Goal: Task Accomplishment & Management: Use online tool/utility

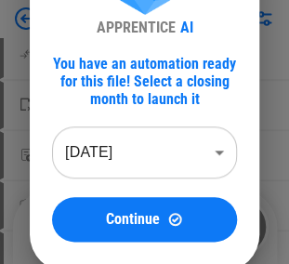
scroll to position [111, 0]
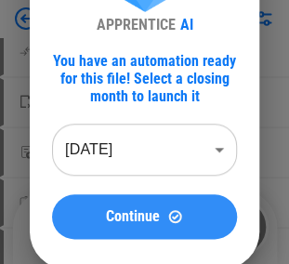
click at [110, 202] on button "Continue" at bounding box center [144, 216] width 185 height 45
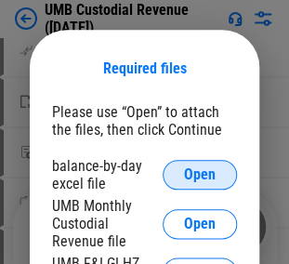
click at [184, 189] on button "Open" at bounding box center [199, 175] width 74 height 30
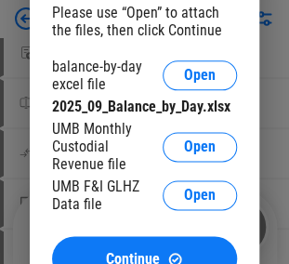
scroll to position [223, 0]
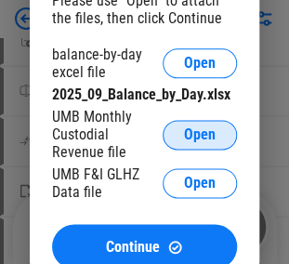
click at [194, 142] on span "Open" at bounding box center [200, 134] width 32 height 15
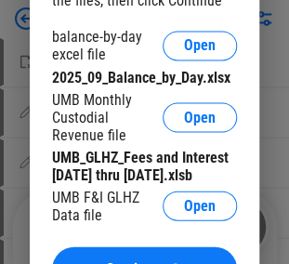
scroll to position [371, 0]
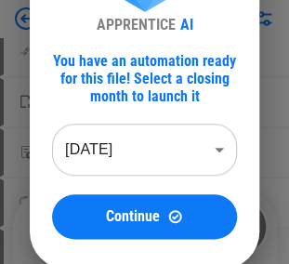
scroll to position [149, 0]
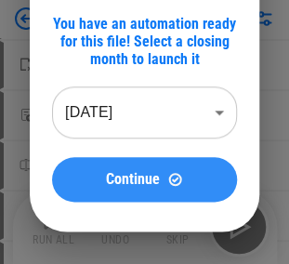
click at [122, 180] on span "Continue" at bounding box center [133, 179] width 54 height 15
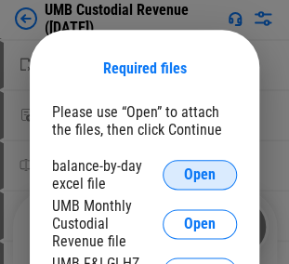
click at [187, 178] on span "Open" at bounding box center [200, 174] width 32 height 15
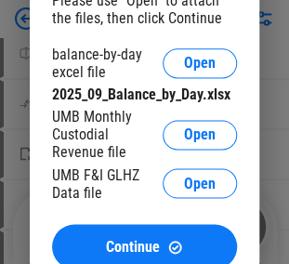
scroll to position [297, 0]
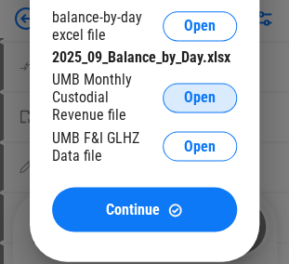
click at [212, 104] on span "Open" at bounding box center [200, 97] width 32 height 15
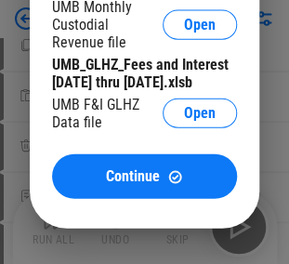
scroll to position [520, 0]
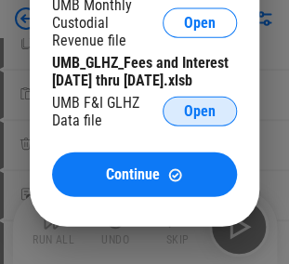
click at [182, 126] on button "Open" at bounding box center [199, 112] width 74 height 30
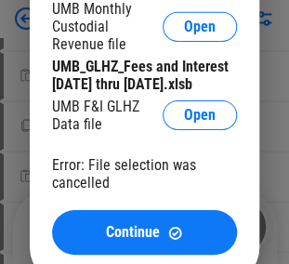
scroll to position [743, 0]
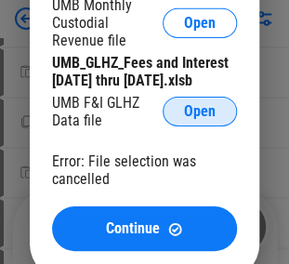
click at [222, 126] on button "Open" at bounding box center [199, 112] width 74 height 30
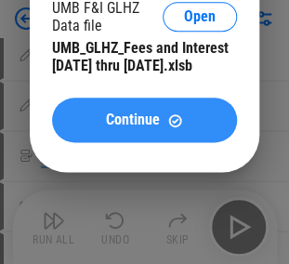
scroll to position [1077, 0]
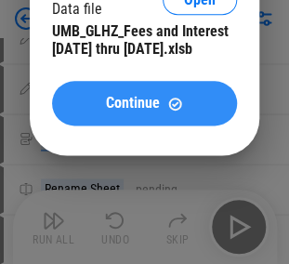
click at [106, 110] on span "Continue" at bounding box center [133, 103] width 54 height 15
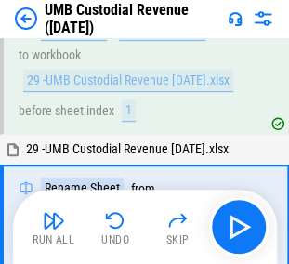
scroll to position [146, 0]
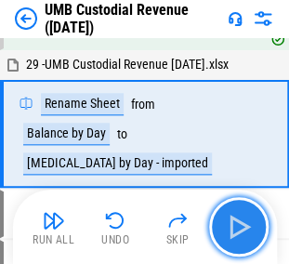
click at [236, 221] on img "button" at bounding box center [239, 227] width 30 height 30
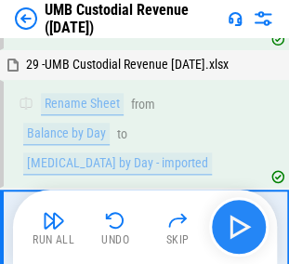
scroll to position [240, 0]
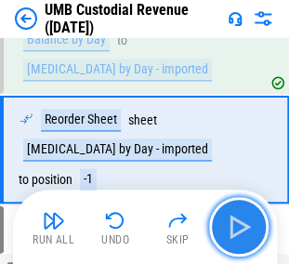
click at [236, 221] on img "button" at bounding box center [239, 227] width 30 height 30
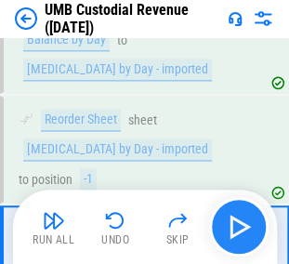
scroll to position [319, 0]
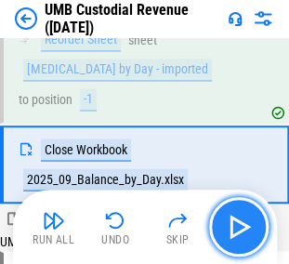
click at [236, 221] on img "button" at bounding box center [239, 227] width 30 height 30
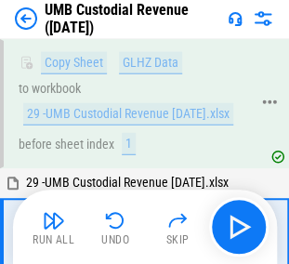
scroll to position [618, 0]
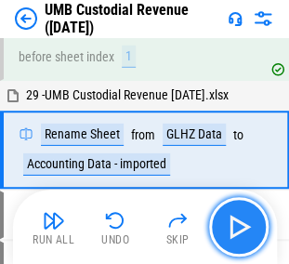
click at [227, 228] on img "button" at bounding box center [239, 227] width 30 height 30
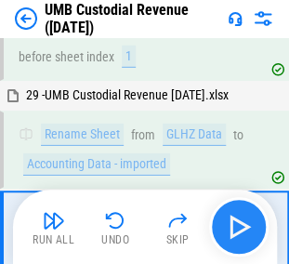
scroll to position [711, 0]
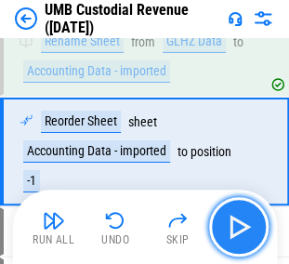
click at [227, 228] on img "button" at bounding box center [239, 227] width 30 height 30
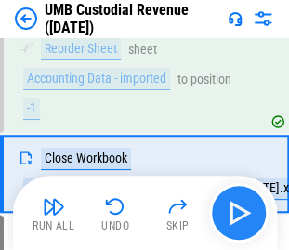
scroll to position [813, 0]
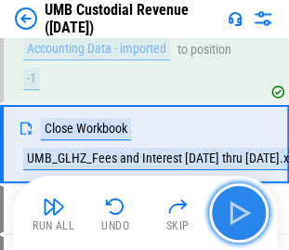
click at [227, 228] on button "button" at bounding box center [238, 212] width 59 height 59
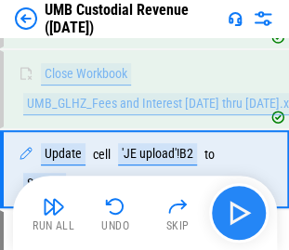
scroll to position [892, 0]
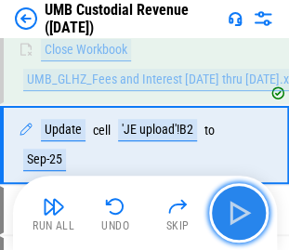
click at [236, 208] on img "button" at bounding box center [239, 213] width 30 height 30
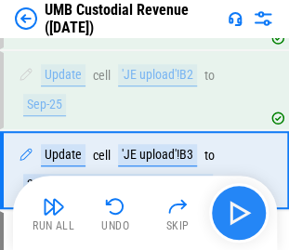
scroll to position [971, 0]
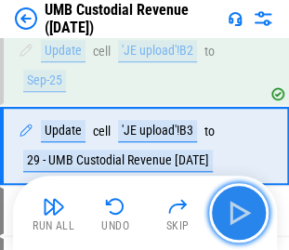
click at [236, 208] on img "button" at bounding box center [239, 213] width 30 height 30
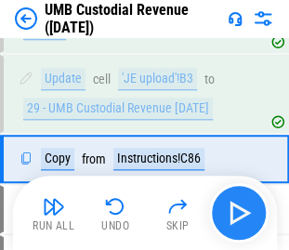
scroll to position [1036, 0]
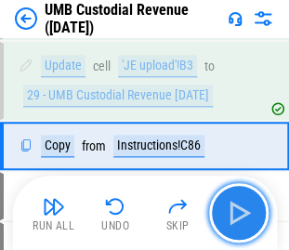
click at [236, 208] on img "button" at bounding box center [239, 213] width 30 height 30
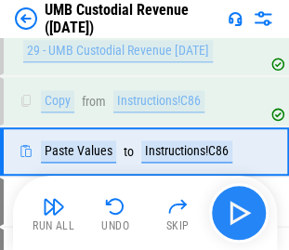
scroll to position [1085, 0]
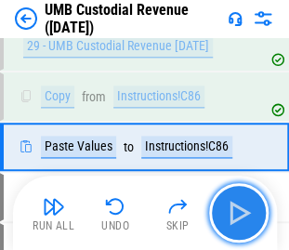
click at [236, 208] on img "button" at bounding box center [239, 213] width 30 height 30
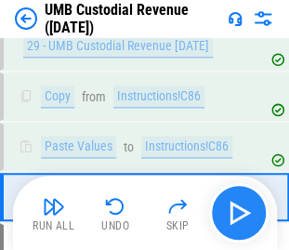
scroll to position [1135, 0]
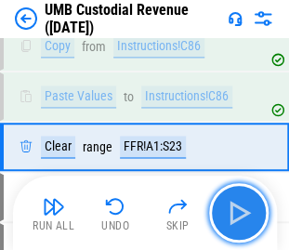
click at [236, 208] on img "button" at bounding box center [239, 213] width 30 height 30
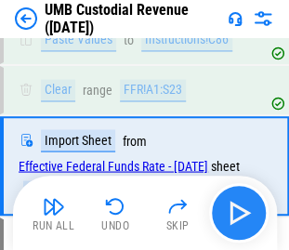
scroll to position [1225, 0]
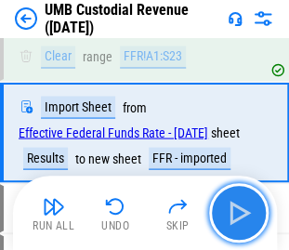
click at [236, 208] on img "button" at bounding box center [239, 213] width 30 height 30
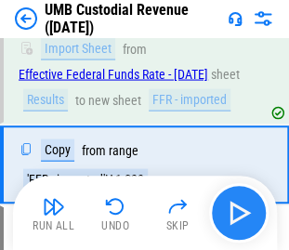
scroll to position [1329, 0]
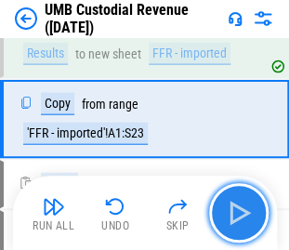
click at [235, 214] on img "button" at bounding box center [239, 213] width 30 height 30
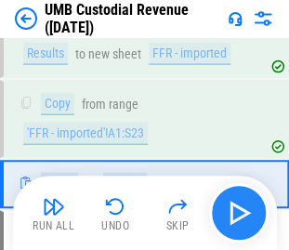
scroll to position [1394, 0]
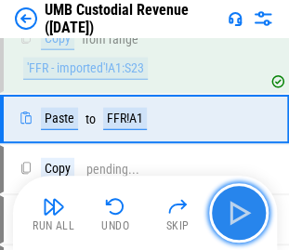
click at [235, 214] on img "button" at bounding box center [239, 213] width 30 height 30
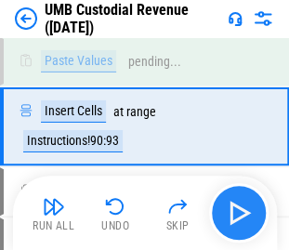
scroll to position [1559, 0]
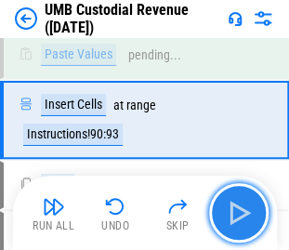
click at [235, 214] on img "button" at bounding box center [239, 213] width 30 height 30
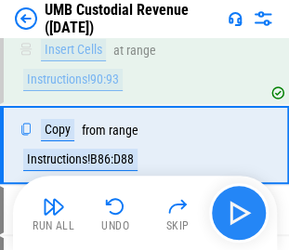
scroll to position [1638, 0]
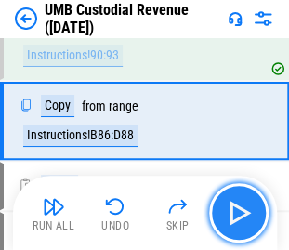
click at [235, 214] on img "button" at bounding box center [239, 213] width 30 height 30
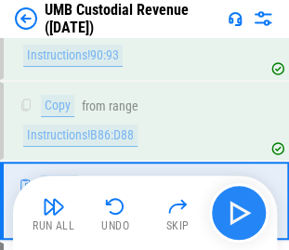
scroll to position [1717, 0]
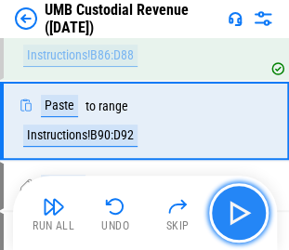
click at [235, 214] on img "button" at bounding box center [239, 213] width 30 height 30
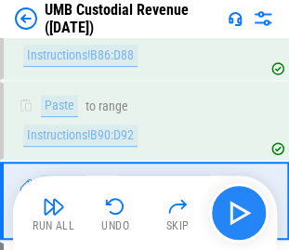
scroll to position [1796, 0]
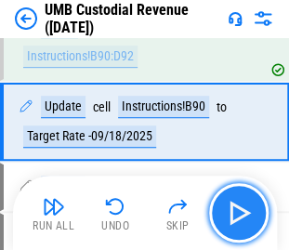
click at [235, 214] on img "button" at bounding box center [239, 213] width 30 height 30
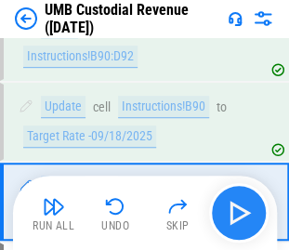
scroll to position [1875, 0]
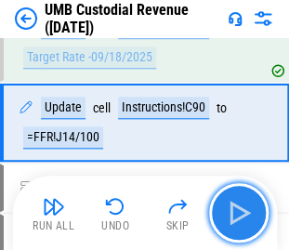
click at [235, 214] on img "button" at bounding box center [239, 213] width 30 height 30
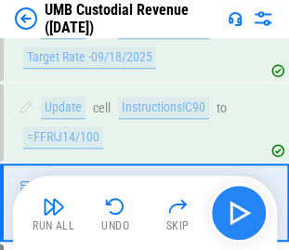
scroll to position [1955, 0]
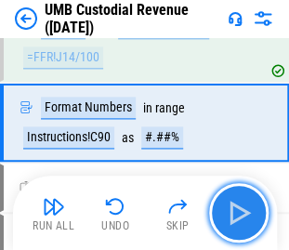
click at [235, 214] on img "button" at bounding box center [239, 213] width 30 height 30
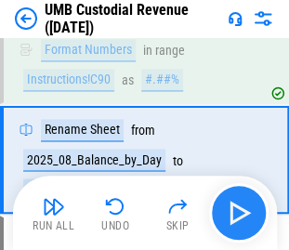
scroll to position [2048, 0]
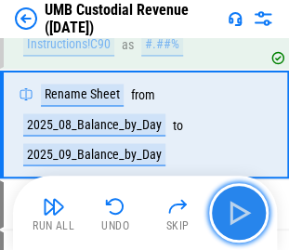
click at [235, 214] on img "button" at bounding box center [239, 213] width 30 height 30
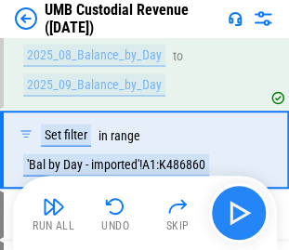
scroll to position [2143, 0]
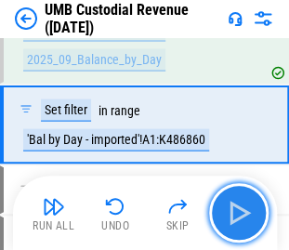
click at [235, 214] on img "button" at bounding box center [239, 213] width 30 height 30
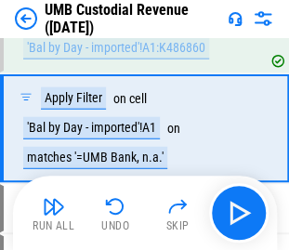
scroll to position [2236, 0]
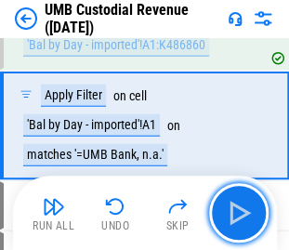
click at [234, 211] on img "button" at bounding box center [239, 213] width 30 height 30
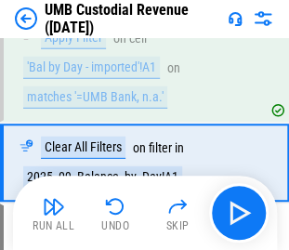
scroll to position [2330, 0]
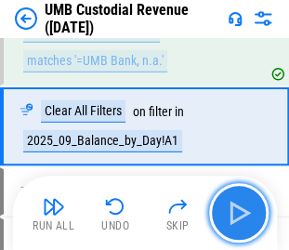
click at [241, 218] on img "button" at bounding box center [239, 213] width 30 height 30
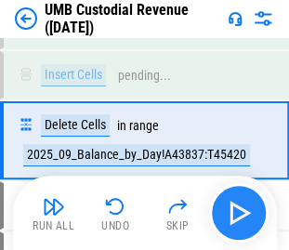
scroll to position [2509, 0]
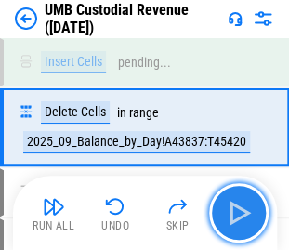
click at [241, 218] on img "button" at bounding box center [239, 213] width 30 height 30
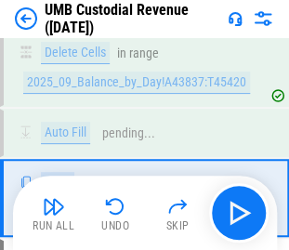
scroll to position [2638, 0]
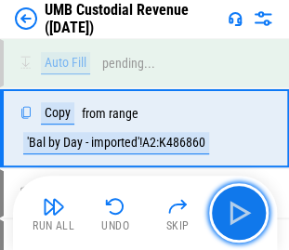
click at [233, 214] on img "button" at bounding box center [239, 213] width 30 height 30
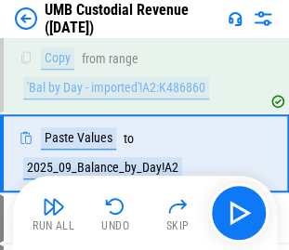
scroll to position [2717, 0]
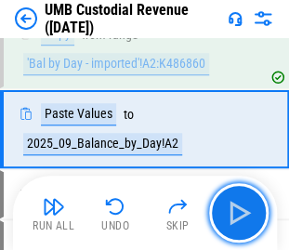
click at [233, 214] on img "button" at bounding box center [239, 213] width 30 height 30
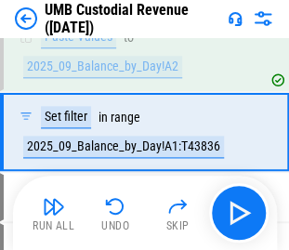
scroll to position [2796, 0]
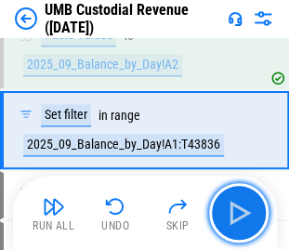
click at [238, 213] on img "button" at bounding box center [239, 213] width 30 height 30
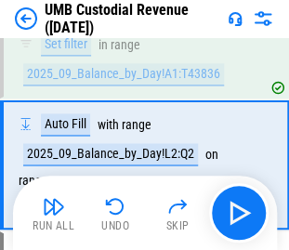
scroll to position [2891, 0]
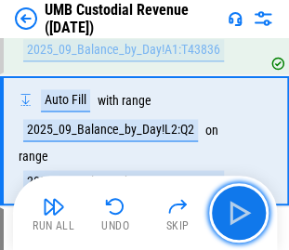
click at [238, 213] on img "button" at bounding box center [239, 213] width 30 height 30
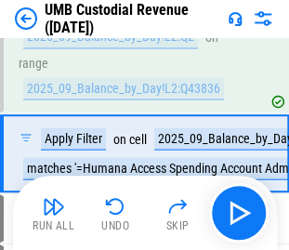
scroll to position [2985, 0]
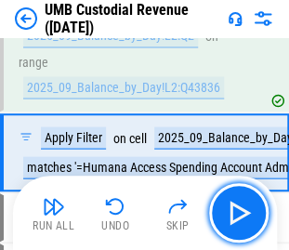
click at [238, 213] on img "button" at bounding box center [239, 213] width 30 height 30
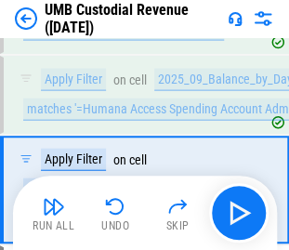
scroll to position [3078, 0]
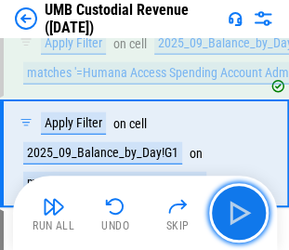
click at [238, 213] on img "button" at bounding box center [239, 213] width 30 height 30
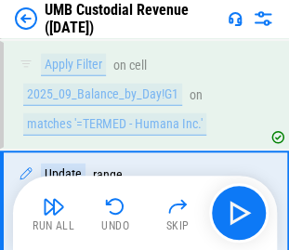
scroll to position [3187, 0]
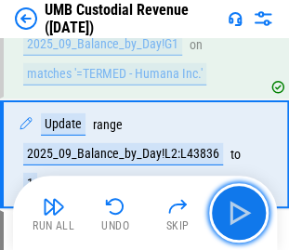
click at [238, 213] on img "button" at bounding box center [239, 213] width 30 height 30
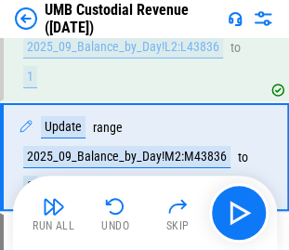
scroll to position [3296, 0]
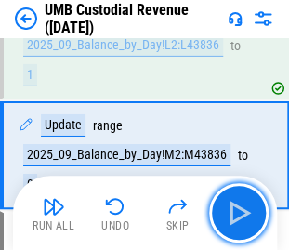
click at [238, 213] on img "button" at bounding box center [239, 213] width 30 height 30
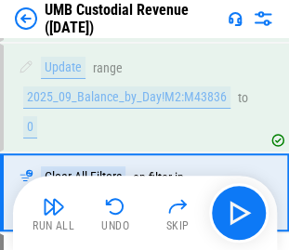
scroll to position [3389, 0]
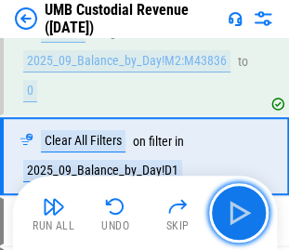
click at [238, 213] on img "button" at bounding box center [239, 213] width 30 height 30
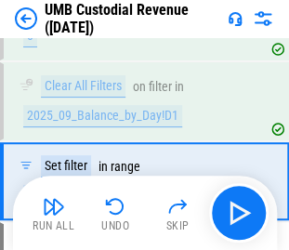
scroll to position [3468, 0]
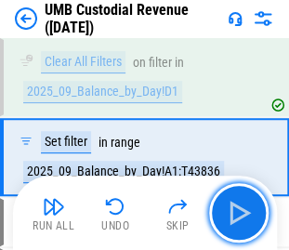
click at [238, 213] on img "button" at bounding box center [239, 213] width 30 height 30
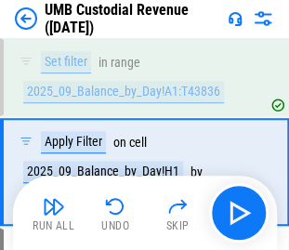
scroll to position [3563, 0]
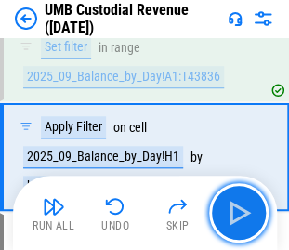
click at [238, 213] on img "button" at bounding box center [239, 213] width 30 height 30
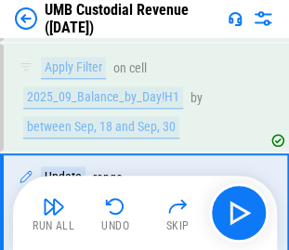
scroll to position [3671, 0]
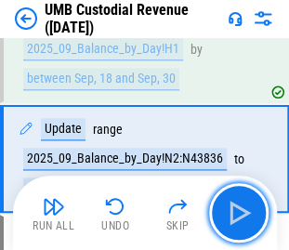
click at [238, 213] on img "button" at bounding box center [239, 213] width 30 height 30
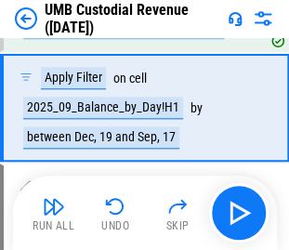
scroll to position [3563, 0]
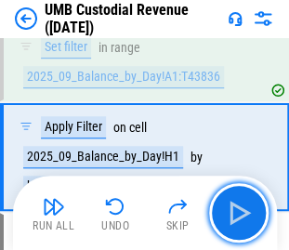
click at [238, 213] on img "button" at bounding box center [239, 213] width 30 height 30
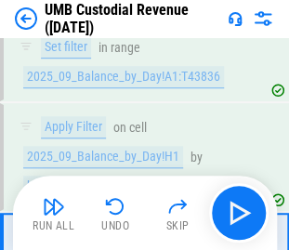
scroll to position [3671, 0]
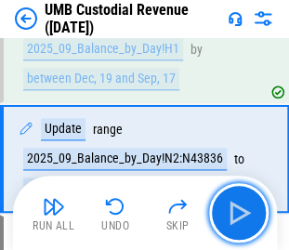
click at [238, 213] on img "button" at bounding box center [239, 213] width 30 height 30
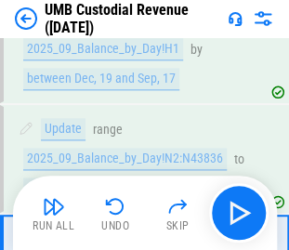
scroll to position [3765, 0]
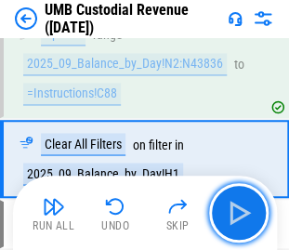
click at [238, 213] on img "button" at bounding box center [239, 213] width 30 height 30
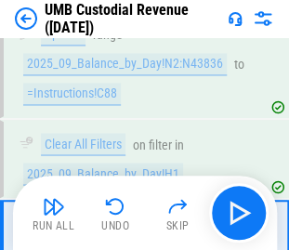
scroll to position [3859, 0]
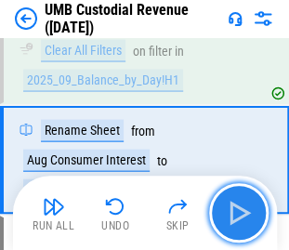
click at [238, 214] on img "button" at bounding box center [239, 213] width 30 height 30
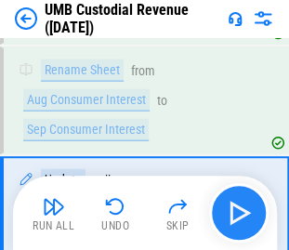
scroll to position [3968, 0]
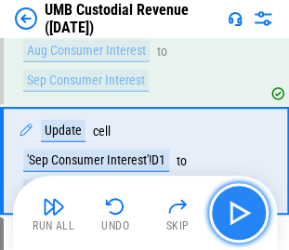
click at [238, 214] on img "button" at bounding box center [239, 213] width 30 height 30
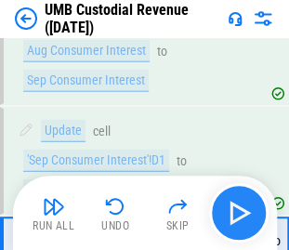
scroll to position [4062, 0]
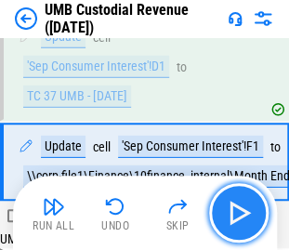
click at [238, 214] on img "button" at bounding box center [239, 213] width 30 height 30
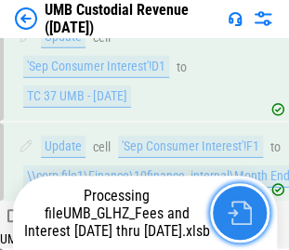
click at [231, 216] on img "button" at bounding box center [239, 213] width 24 height 24
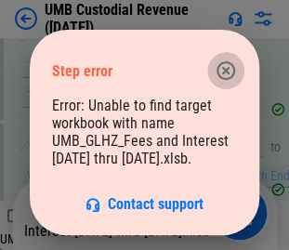
click at [225, 67] on icon "button" at bounding box center [225, 70] width 22 height 22
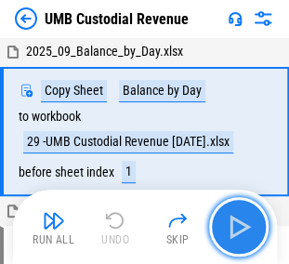
click at [236, 221] on img "button" at bounding box center [239, 227] width 30 height 30
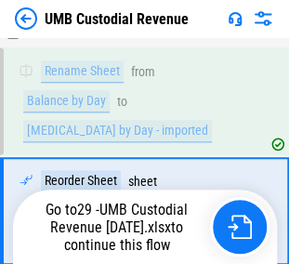
scroll to position [240, 0]
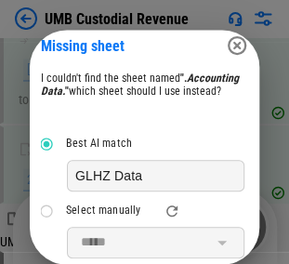
scroll to position [15, 0]
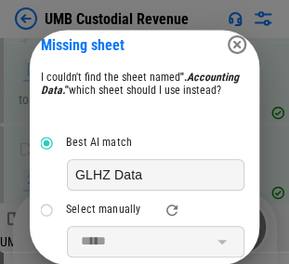
click at [93, 216] on div "Select manually" at bounding box center [103, 209] width 74 height 13
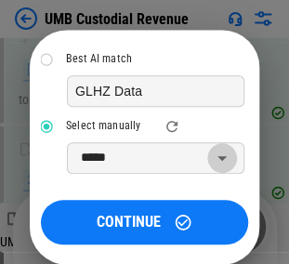
click at [211, 169] on icon "Open" at bounding box center [222, 158] width 22 height 22
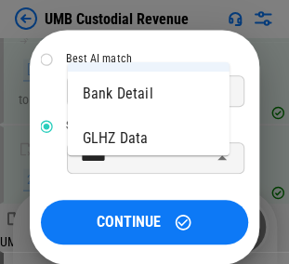
scroll to position [46, 0]
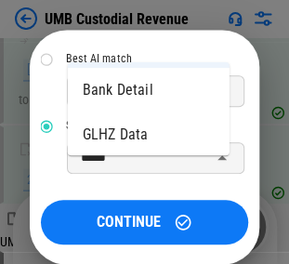
click at [117, 129] on li "GLHZ Data" at bounding box center [149, 134] width 162 height 45
type input "*********"
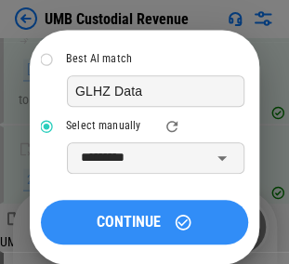
click at [136, 229] on span "CONTINUE" at bounding box center [129, 221] width 64 height 15
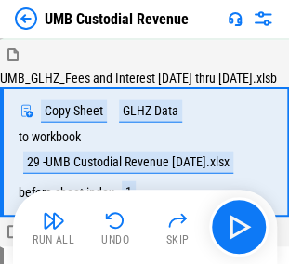
scroll to position [486, 0]
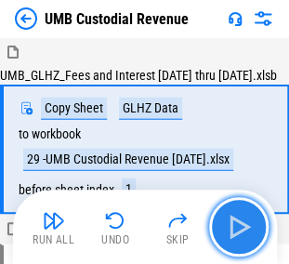
click at [244, 238] on img "button" at bounding box center [239, 227] width 30 height 30
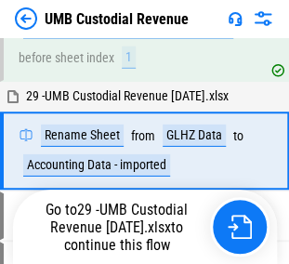
scroll to position [618, 0]
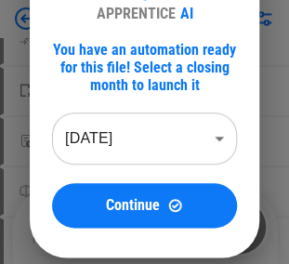
scroll to position [149, 0]
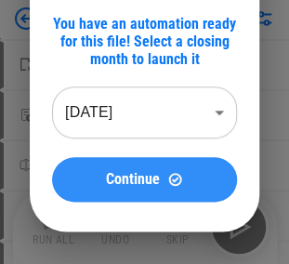
click at [125, 178] on span "Continue" at bounding box center [133, 179] width 54 height 15
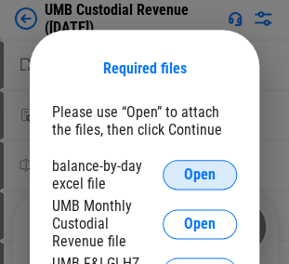
click at [184, 171] on span "Open" at bounding box center [200, 174] width 32 height 15
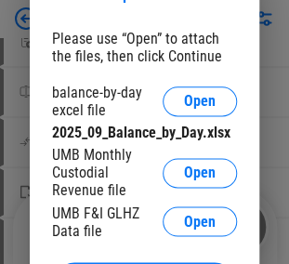
scroll to position [223, 0]
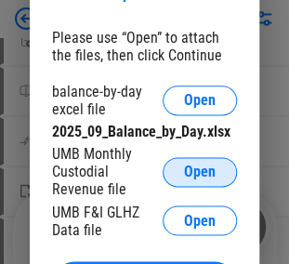
click at [191, 170] on span "Open" at bounding box center [200, 171] width 32 height 15
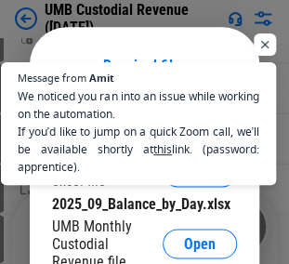
scroll to position [265, 0]
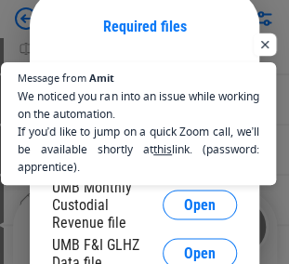
click at [269, 46] on span "Open chat" at bounding box center [264, 44] width 23 height 23
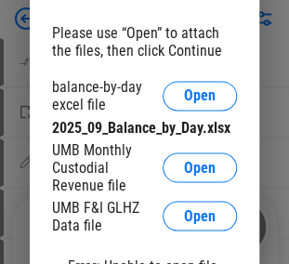
scroll to position [339, 0]
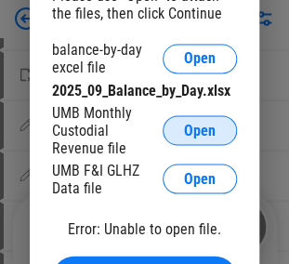
click at [208, 131] on span "Open" at bounding box center [200, 130] width 32 height 15
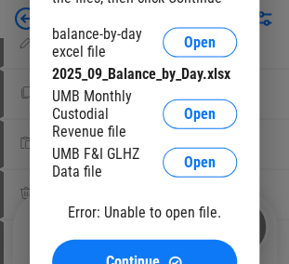
scroll to position [487, 0]
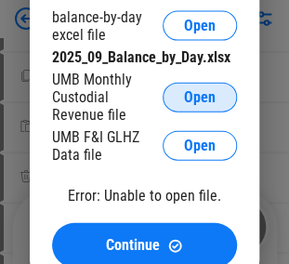
click at [186, 96] on span "Open" at bounding box center [200, 97] width 32 height 15
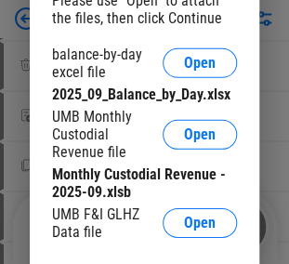
scroll to position [636, 0]
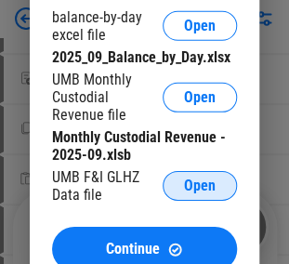
click at [197, 187] on span "Open" at bounding box center [200, 185] width 32 height 15
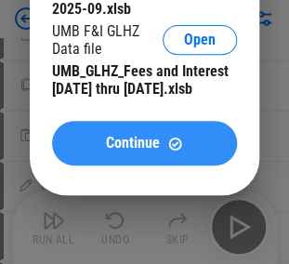
scroll to position [970, 0]
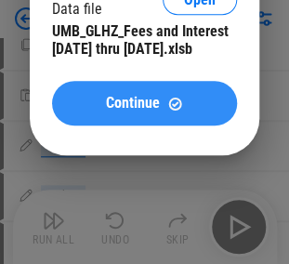
click at [114, 110] on span "Continue" at bounding box center [133, 103] width 54 height 15
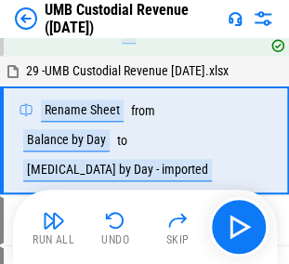
scroll to position [146, 0]
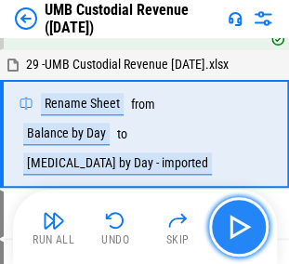
click at [248, 221] on img "button" at bounding box center [239, 227] width 30 height 30
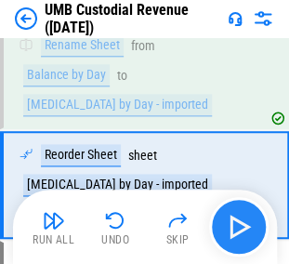
scroll to position [240, 0]
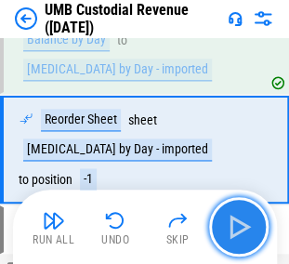
click at [228, 227] on img "button" at bounding box center [239, 227] width 30 height 30
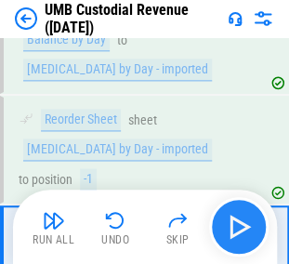
scroll to position [319, 0]
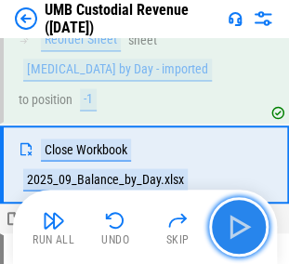
click at [228, 227] on img "button" at bounding box center [239, 227] width 30 height 30
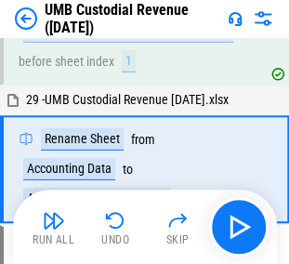
scroll to position [599, 0]
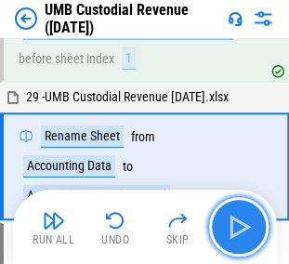
click at [238, 227] on img "button" at bounding box center [239, 227] width 30 height 30
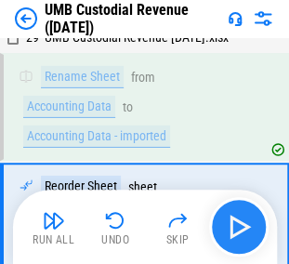
scroll to position [707, 0]
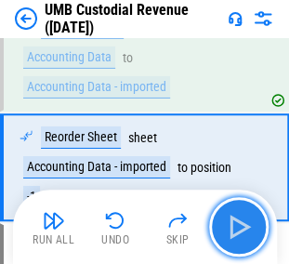
click at [238, 227] on img "button" at bounding box center [239, 227] width 30 height 30
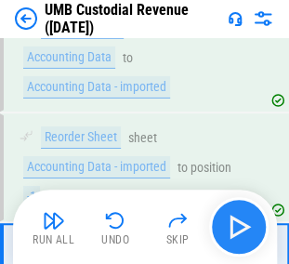
scroll to position [801, 0]
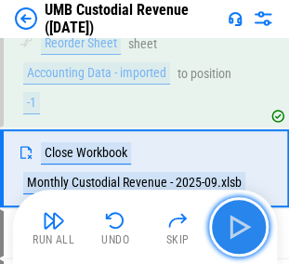
click at [238, 227] on img "button" at bounding box center [239, 227] width 30 height 30
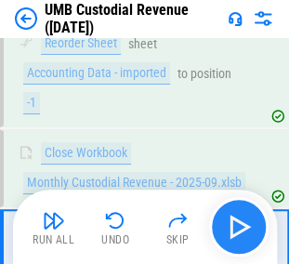
scroll to position [880, 0]
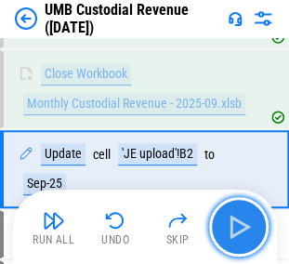
click at [238, 227] on img "button" at bounding box center [239, 227] width 30 height 30
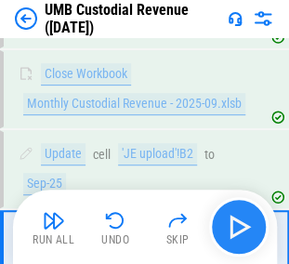
scroll to position [960, 0]
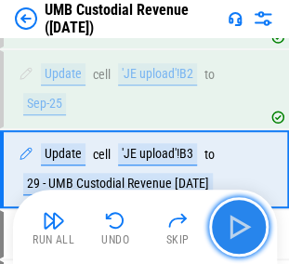
click at [238, 227] on img "button" at bounding box center [239, 227] width 30 height 30
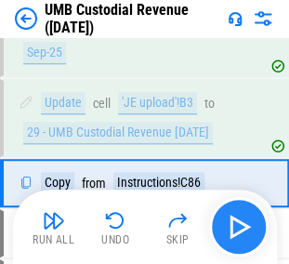
scroll to position [1024, 0]
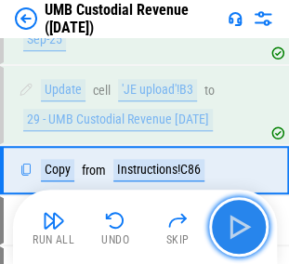
click at [238, 227] on img "button" at bounding box center [239, 227] width 30 height 30
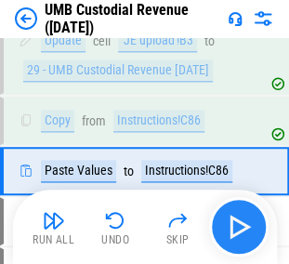
scroll to position [1074, 0]
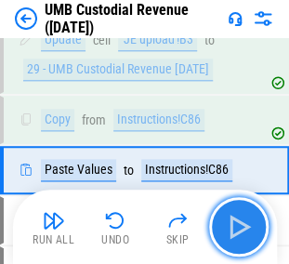
click at [238, 227] on img "button" at bounding box center [239, 227] width 30 height 30
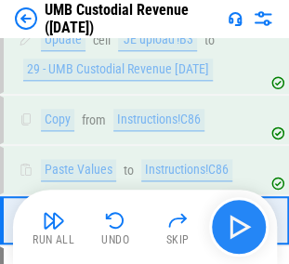
scroll to position [1123, 0]
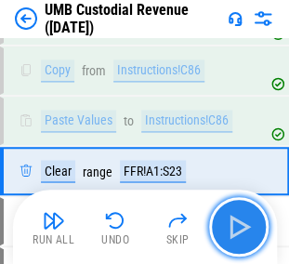
click at [238, 227] on img "button" at bounding box center [239, 227] width 30 height 30
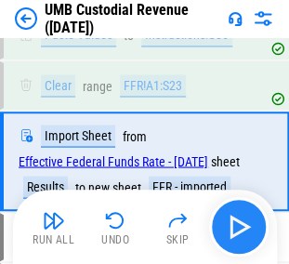
scroll to position [1214, 0]
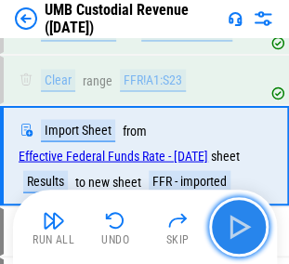
click at [238, 227] on img "button" at bounding box center [239, 227] width 30 height 30
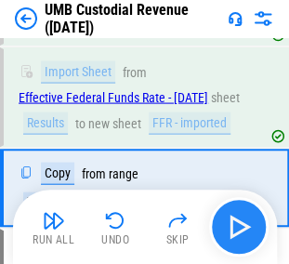
scroll to position [1318, 0]
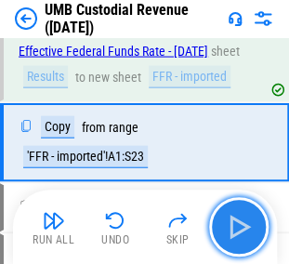
click at [233, 224] on img "button" at bounding box center [239, 227] width 30 height 30
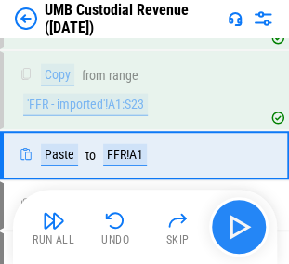
scroll to position [1383, 0]
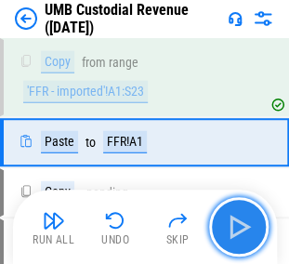
click at [233, 224] on img "button" at bounding box center [239, 227] width 30 height 30
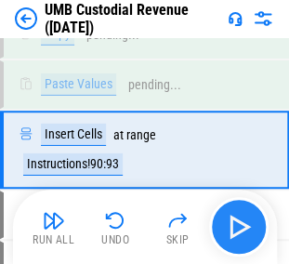
scroll to position [1547, 0]
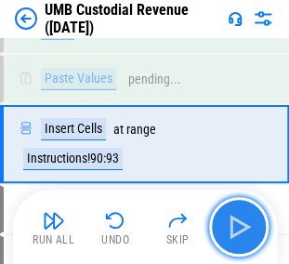
click at [233, 224] on img "button" at bounding box center [239, 227] width 30 height 30
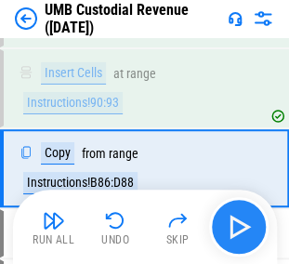
scroll to position [1627, 0]
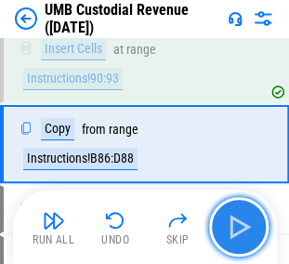
click at [233, 224] on img "button" at bounding box center [239, 227] width 30 height 30
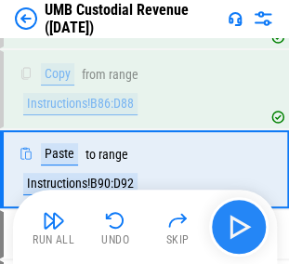
scroll to position [1705, 0]
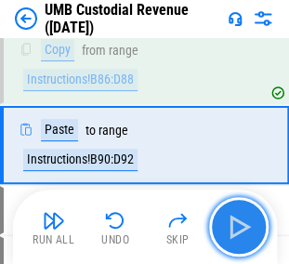
click at [233, 224] on img "button" at bounding box center [239, 227] width 30 height 30
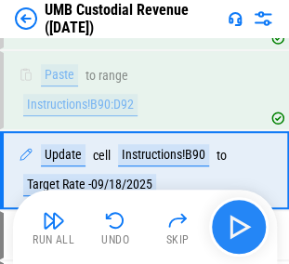
scroll to position [1784, 0]
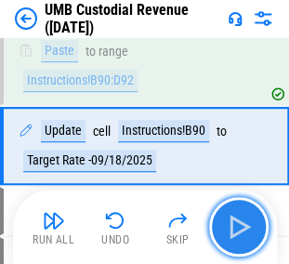
click at [233, 224] on img "button" at bounding box center [239, 227] width 30 height 30
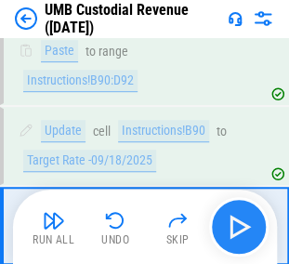
scroll to position [1864, 0]
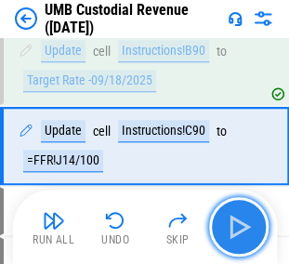
click at [233, 224] on img "button" at bounding box center [239, 227] width 30 height 30
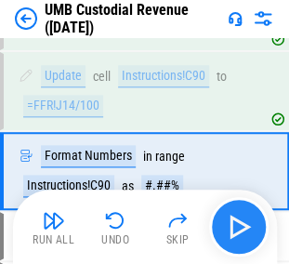
scroll to position [1943, 0]
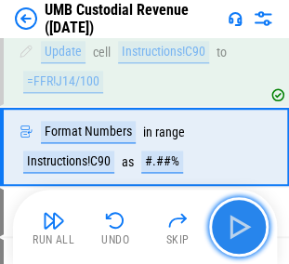
click at [233, 224] on img "button" at bounding box center [239, 227] width 30 height 30
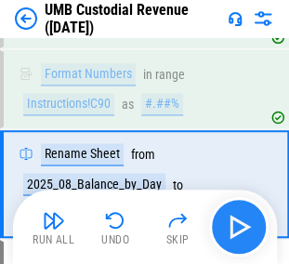
scroll to position [2037, 0]
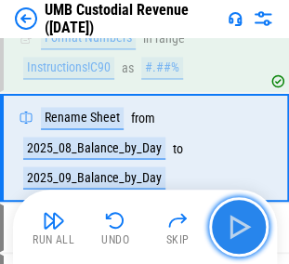
click at [233, 224] on img "button" at bounding box center [239, 227] width 30 height 30
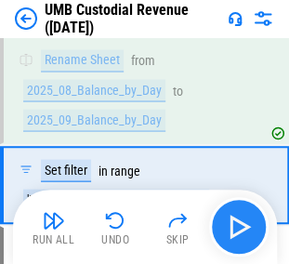
scroll to position [2132, 0]
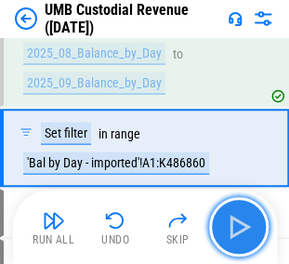
click at [233, 224] on img "button" at bounding box center [239, 227] width 30 height 30
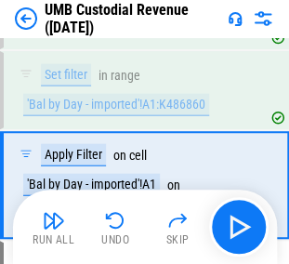
scroll to position [2224, 0]
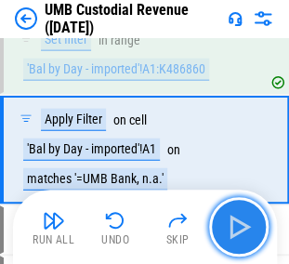
click at [238, 222] on img "button" at bounding box center [239, 227] width 30 height 30
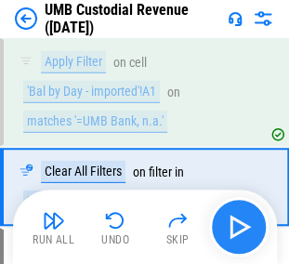
scroll to position [2319, 0]
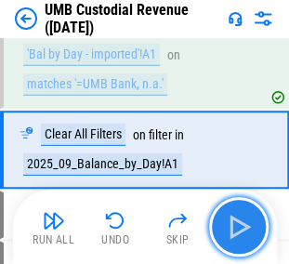
click at [240, 227] on img "button" at bounding box center [239, 227] width 30 height 30
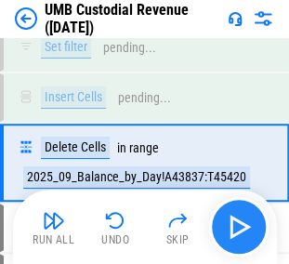
scroll to position [2497, 0]
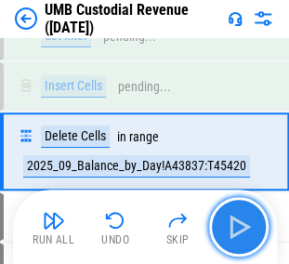
click at [240, 227] on img "button" at bounding box center [239, 227] width 30 height 30
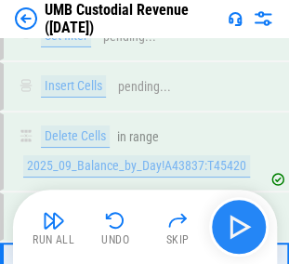
scroll to position [2627, 0]
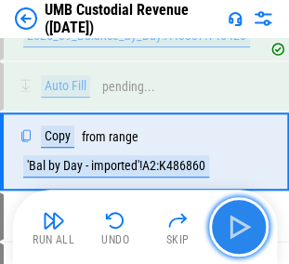
click at [240, 227] on img "button" at bounding box center [239, 227] width 30 height 30
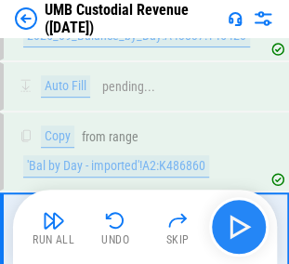
scroll to position [2706, 0]
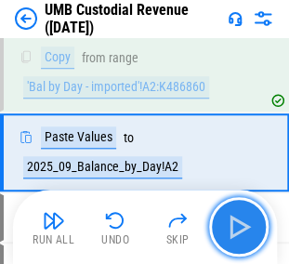
click at [240, 227] on img "button" at bounding box center [239, 227] width 30 height 30
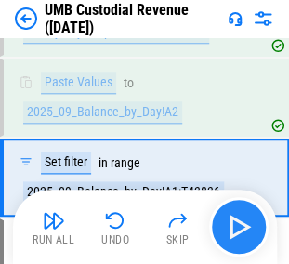
scroll to position [2785, 0]
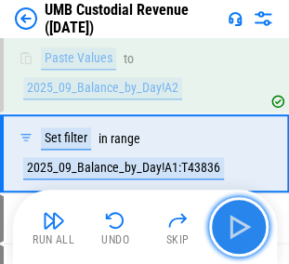
click at [240, 227] on img "button" at bounding box center [239, 227] width 30 height 30
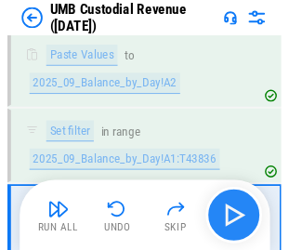
scroll to position [2879, 0]
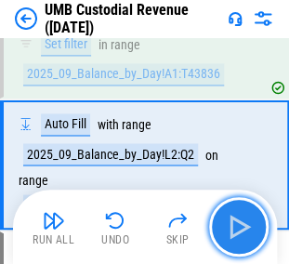
click at [240, 227] on img "button" at bounding box center [239, 227] width 30 height 30
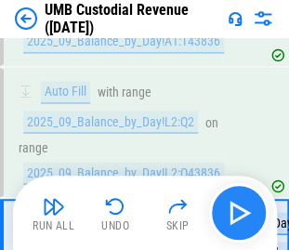
scroll to position [2980, 0]
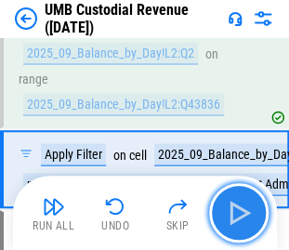
click at [236, 216] on img "button" at bounding box center [239, 213] width 30 height 30
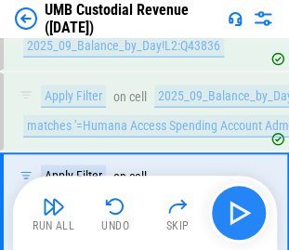
scroll to position [3074, 0]
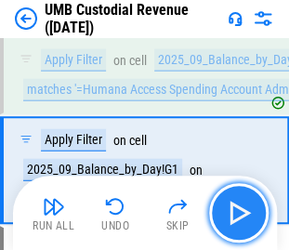
click at [240, 208] on img "button" at bounding box center [239, 213] width 30 height 30
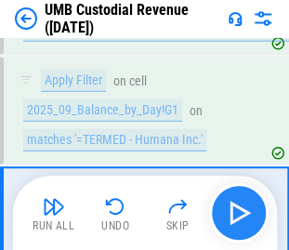
scroll to position [3182, 0]
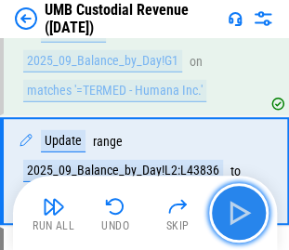
click at [240, 208] on img "button" at bounding box center [239, 213] width 30 height 30
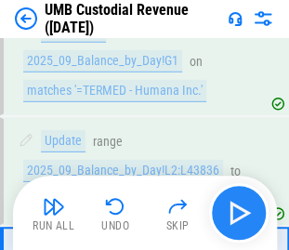
scroll to position [3291, 0]
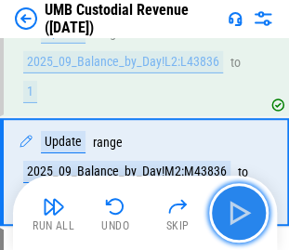
click at [240, 208] on img "button" at bounding box center [239, 213] width 30 height 30
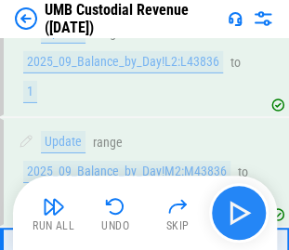
scroll to position [3385, 0]
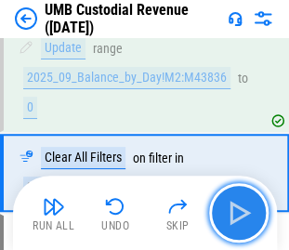
click at [240, 208] on img "button" at bounding box center [239, 213] width 30 height 30
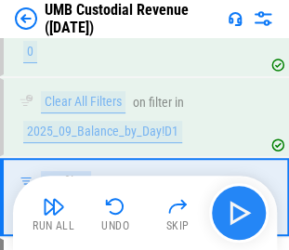
scroll to position [3465, 0]
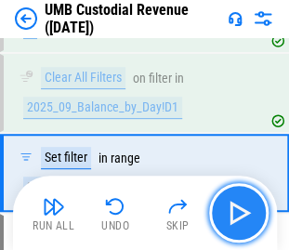
click at [240, 208] on img "button" at bounding box center [239, 213] width 30 height 30
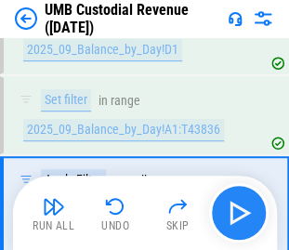
scroll to position [3558, 0]
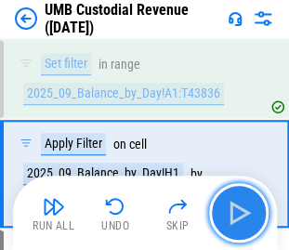
click at [240, 208] on img "button" at bounding box center [239, 213] width 30 height 30
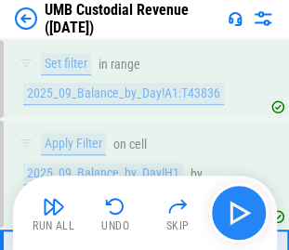
scroll to position [3667, 0]
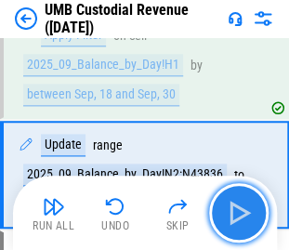
click at [240, 208] on img "button" at bounding box center [239, 213] width 30 height 30
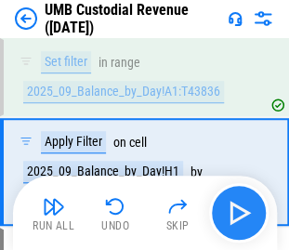
scroll to position [3558, 0]
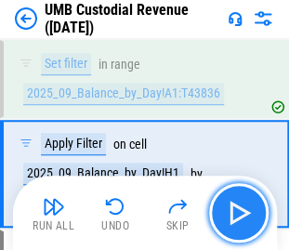
click at [240, 208] on img "button" at bounding box center [239, 213] width 30 height 30
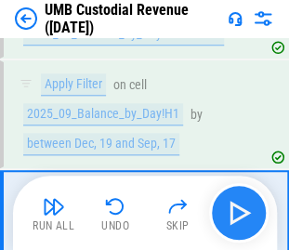
scroll to position [3667, 0]
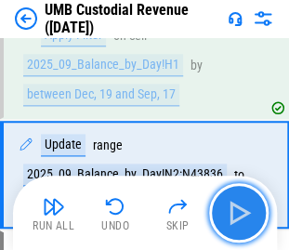
click at [240, 208] on img "button" at bounding box center [239, 213] width 30 height 30
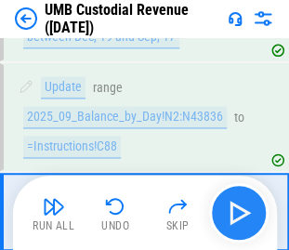
scroll to position [3761, 0]
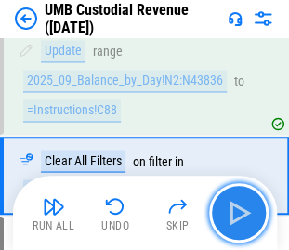
click at [240, 208] on img "button" at bounding box center [239, 213] width 30 height 30
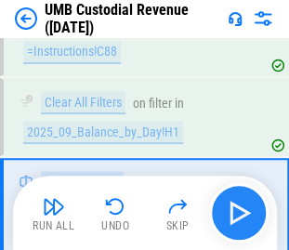
scroll to position [3855, 0]
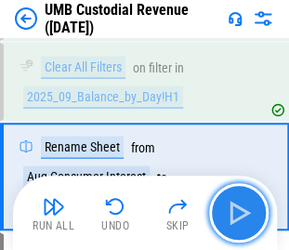
click at [239, 215] on img "button" at bounding box center [239, 213] width 30 height 30
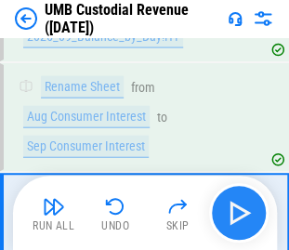
scroll to position [3963, 0]
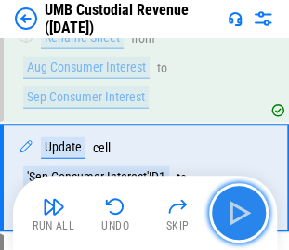
click at [239, 215] on img "button" at bounding box center [239, 213] width 30 height 30
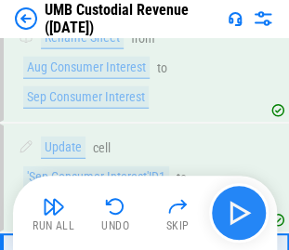
scroll to position [4057, 0]
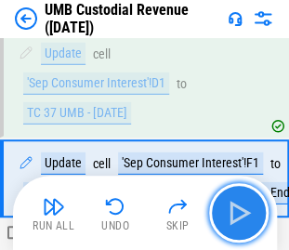
click at [239, 215] on img "button" at bounding box center [239, 213] width 30 height 30
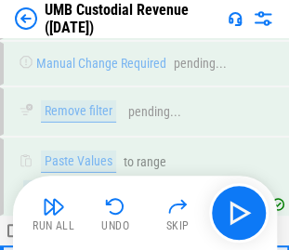
scroll to position [6778, 0]
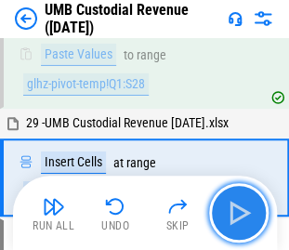
click at [246, 215] on img "button" at bounding box center [239, 213] width 30 height 30
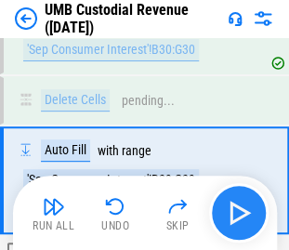
scroll to position [6922, 0]
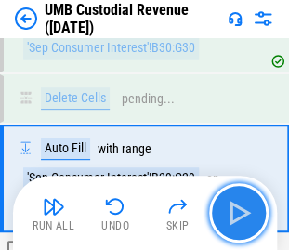
click at [236, 214] on img "button" at bounding box center [239, 213] width 30 height 30
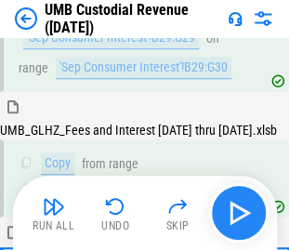
scroll to position [7141, 0]
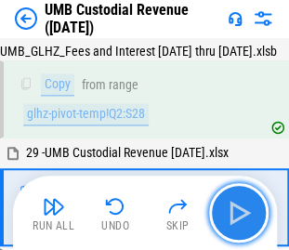
click at [236, 214] on img "button" at bounding box center [239, 213] width 30 height 30
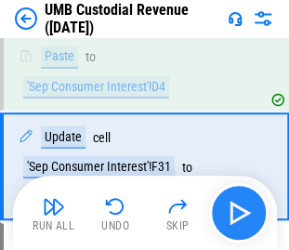
scroll to position [7278, 0]
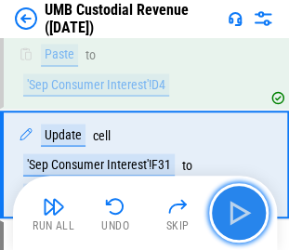
click at [236, 214] on img "button" at bounding box center [239, 213] width 30 height 30
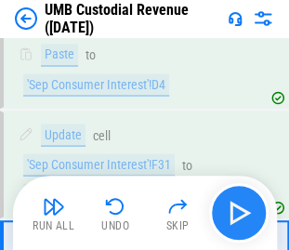
scroll to position [7386, 0]
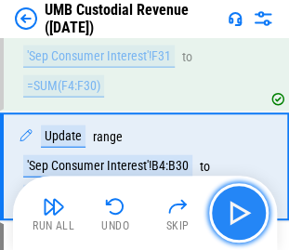
click at [236, 214] on img "button" at bounding box center [239, 213] width 30 height 30
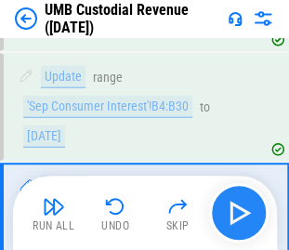
scroll to position [7496, 0]
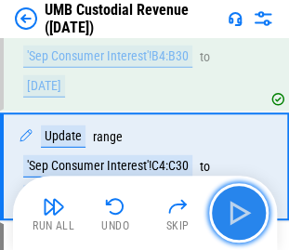
click at [236, 214] on img "button" at bounding box center [239, 213] width 30 height 30
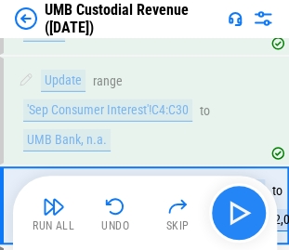
scroll to position [7589, 0]
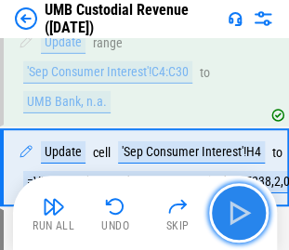
click at [236, 214] on img "button" at bounding box center [239, 213] width 30 height 30
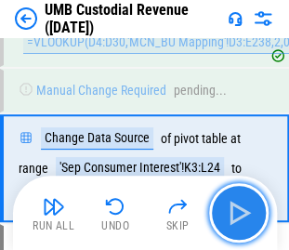
click at [236, 214] on img "button" at bounding box center [239, 213] width 30 height 30
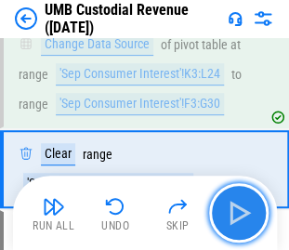
click at [236, 214] on img "button" at bounding box center [239, 213] width 30 height 30
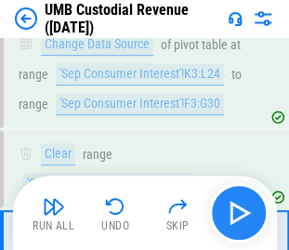
scroll to position [7902, 0]
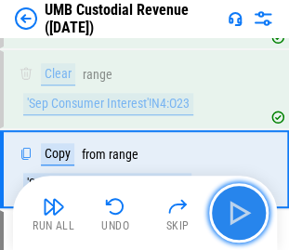
click at [236, 214] on img "button" at bounding box center [239, 213] width 30 height 30
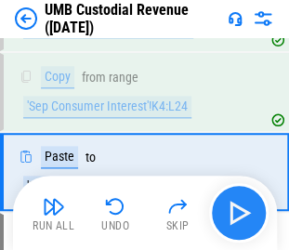
scroll to position [7981, 0]
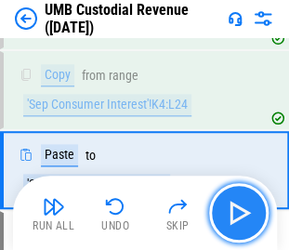
click at [236, 214] on img "button" at bounding box center [239, 213] width 30 height 30
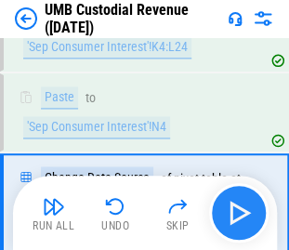
scroll to position [8075, 0]
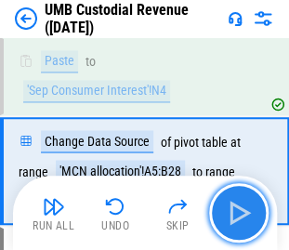
click at [236, 214] on img "button" at bounding box center [239, 213] width 30 height 30
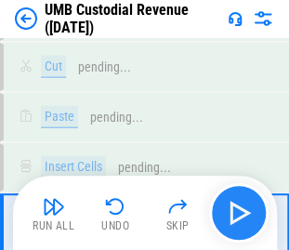
scroll to position [8318, 0]
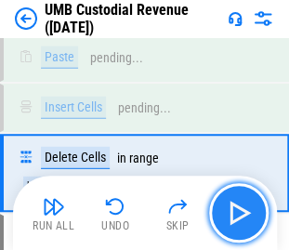
click at [236, 214] on img "button" at bounding box center [239, 213] width 30 height 30
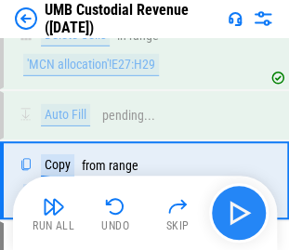
scroll to position [8448, 0]
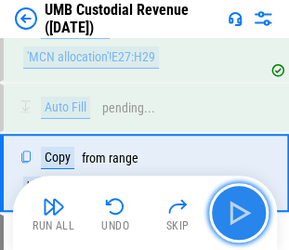
click at [236, 214] on img "button" at bounding box center [239, 213] width 30 height 30
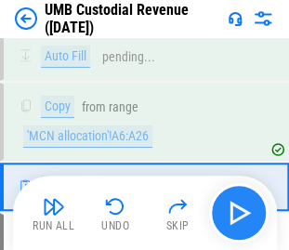
scroll to position [8512, 0]
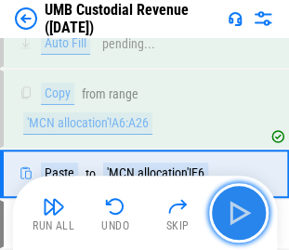
click at [236, 214] on img "button" at bounding box center [239, 213] width 30 height 30
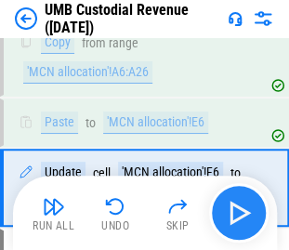
scroll to position [8576, 0]
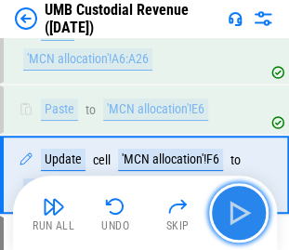
click at [236, 214] on img "button" at bounding box center [239, 213] width 30 height 30
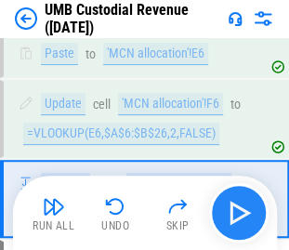
scroll to position [8656, 0]
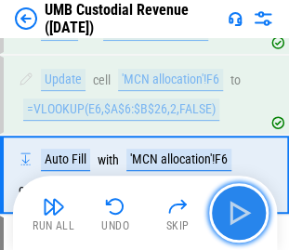
click at [236, 214] on img "button" at bounding box center [239, 213] width 30 height 30
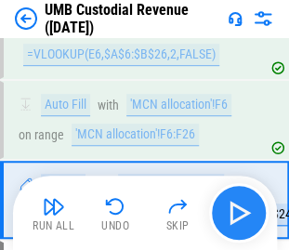
scroll to position [8735, 0]
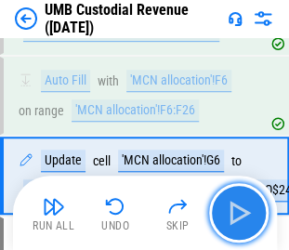
click at [236, 214] on img "button" at bounding box center [239, 213] width 30 height 30
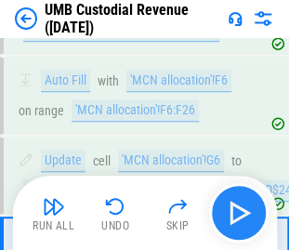
scroll to position [8814, 0]
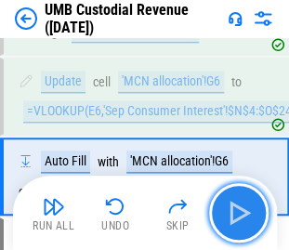
click at [236, 214] on img "button" at bounding box center [239, 213] width 30 height 30
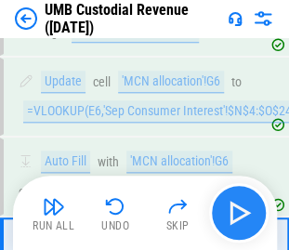
scroll to position [8894, 0]
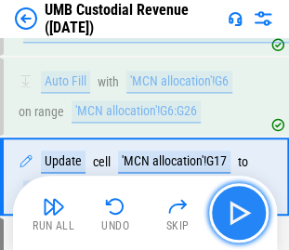
click at [236, 214] on img "button" at bounding box center [239, 213] width 30 height 30
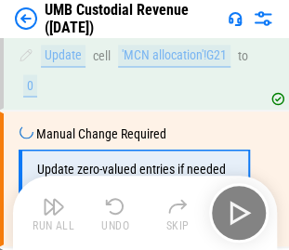
scroll to position [9002, 0]
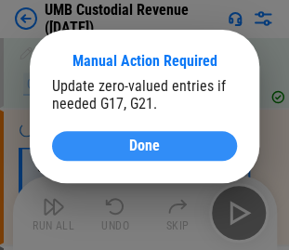
click at [154, 141] on span "Done" at bounding box center [144, 145] width 31 height 15
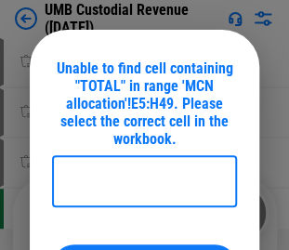
scroll to position [10125, 0]
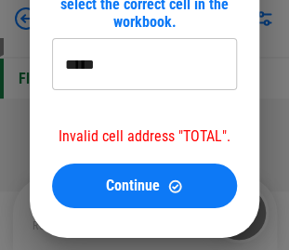
scroll to position [10260, 0]
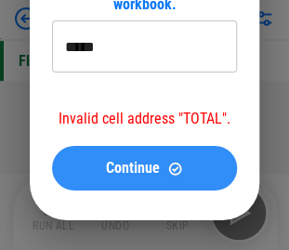
click at [135, 176] on button "Continue" at bounding box center [144, 168] width 185 height 45
click at [145, 161] on span "Continue" at bounding box center [133, 168] width 54 height 15
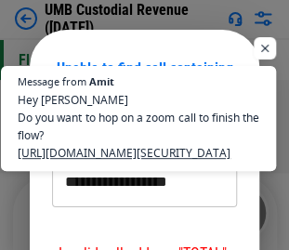
scroll to position [569, 0]
type input "**********"
click at [262, 37] on span "Open chat" at bounding box center [264, 48] width 23 height 23
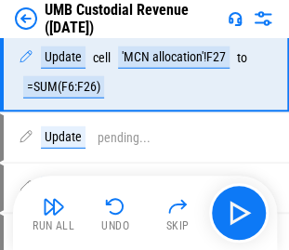
scroll to position [9148, 0]
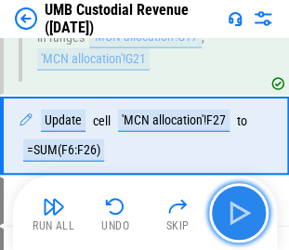
click at [243, 208] on img "button" at bounding box center [239, 213] width 30 height 30
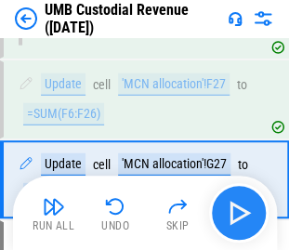
scroll to position [9185, 0]
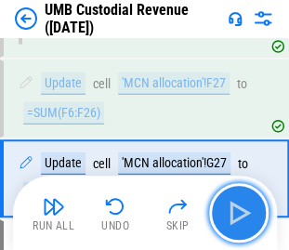
click at [235, 201] on img "button" at bounding box center [239, 213] width 30 height 30
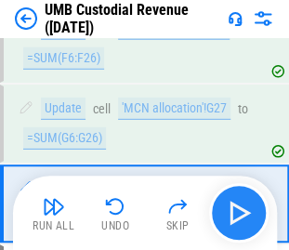
scroll to position [9264, 0]
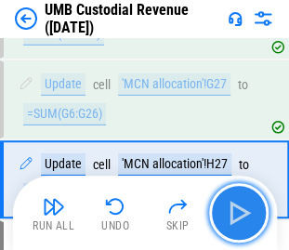
click at [235, 201] on img "button" at bounding box center [239, 213] width 30 height 30
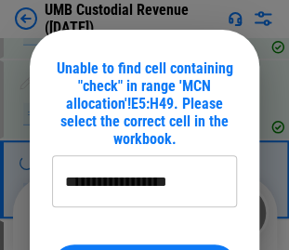
type input "**********"
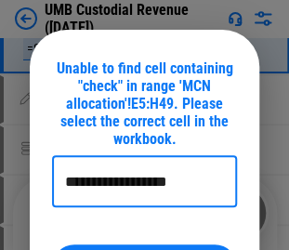
scroll to position [9413, 0]
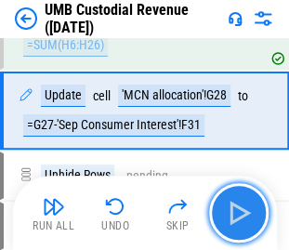
click at [247, 214] on img "button" at bounding box center [239, 213] width 30 height 30
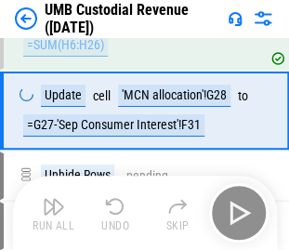
scroll to position [9423, 0]
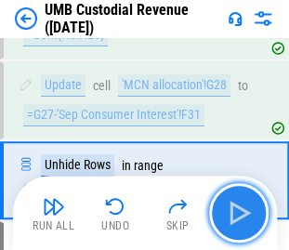
click at [241, 214] on img "button" at bounding box center [239, 213] width 30 height 30
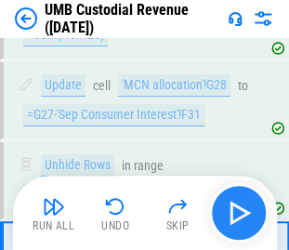
scroll to position [9502, 0]
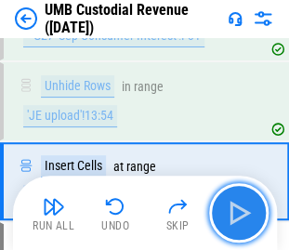
click at [241, 214] on img "button" at bounding box center [239, 213] width 30 height 30
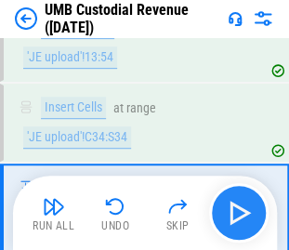
scroll to position [9596, 0]
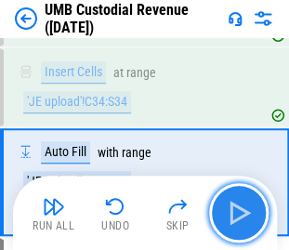
click at [241, 214] on img "button" at bounding box center [239, 213] width 30 height 30
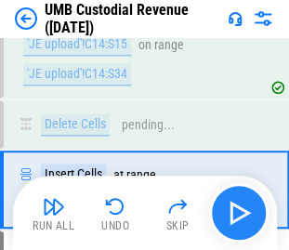
scroll to position [9740, 0]
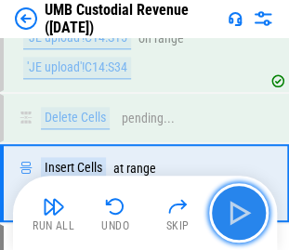
click at [241, 214] on img "button" at bounding box center [239, 213] width 30 height 30
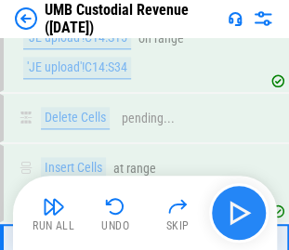
scroll to position [9833, 0]
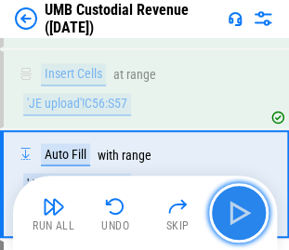
click at [241, 214] on img "button" at bounding box center [239, 213] width 30 height 30
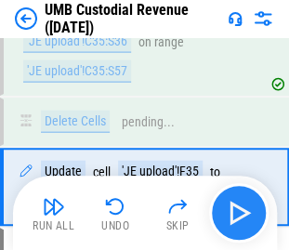
scroll to position [9977, 0]
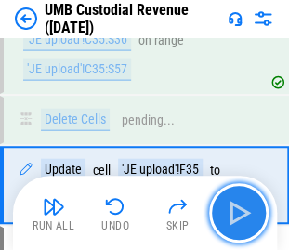
click at [241, 214] on img "button" at bounding box center [239, 213] width 30 height 30
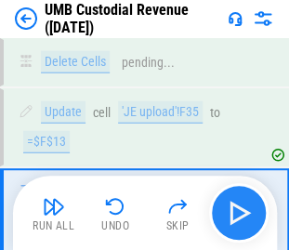
scroll to position [10071, 0]
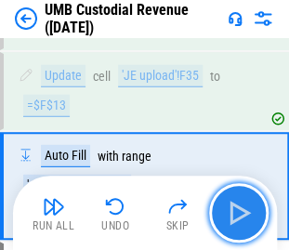
click at [241, 214] on img "button" at bounding box center [239, 213] width 30 height 30
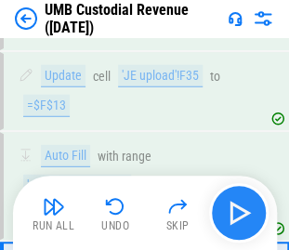
scroll to position [10166, 0]
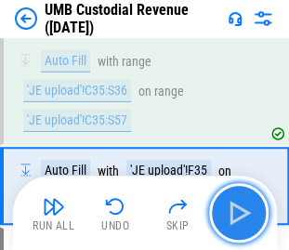
click at [241, 214] on img "button" at bounding box center [239, 213] width 30 height 30
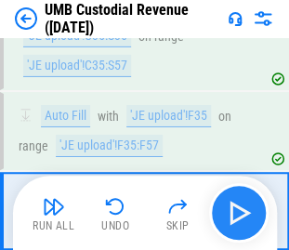
scroll to position [10245, 0]
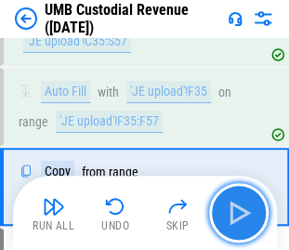
click at [241, 214] on img "button" at bounding box center [239, 213] width 30 height 30
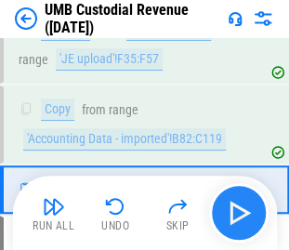
scroll to position [10309, 0]
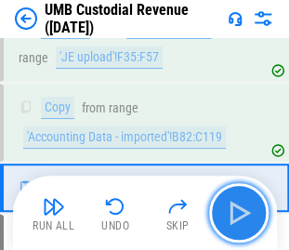
click at [241, 214] on img "button" at bounding box center [239, 213] width 30 height 30
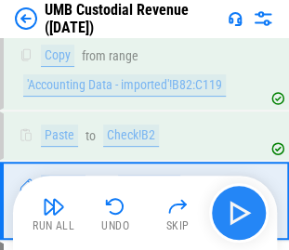
scroll to position [10374, 0]
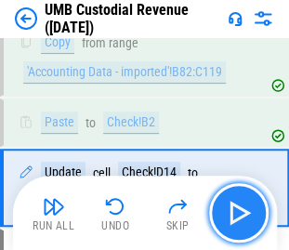
click at [241, 214] on img "button" at bounding box center [239, 213] width 30 height 30
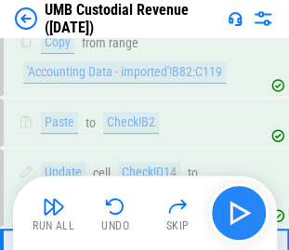
scroll to position [10453, 0]
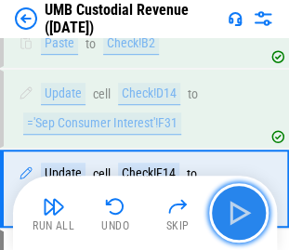
click at [241, 214] on img "button" at bounding box center [239, 213] width 30 height 30
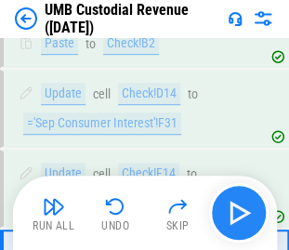
scroll to position [10517, 0]
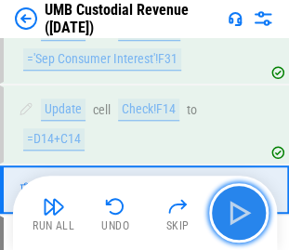
click at [241, 214] on img "button" at bounding box center [239, 213] width 30 height 30
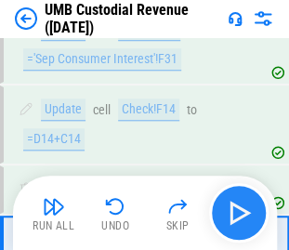
scroll to position [10582, 0]
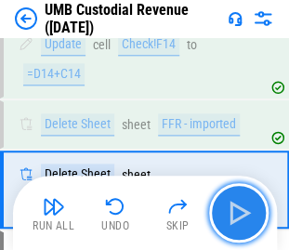
click at [241, 214] on img "button" at bounding box center [239, 213] width 30 height 30
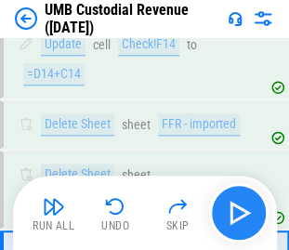
scroll to position [10661, 0]
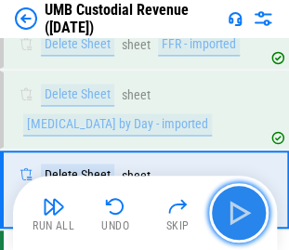
click at [241, 214] on img "button" at bounding box center [239, 213] width 30 height 30
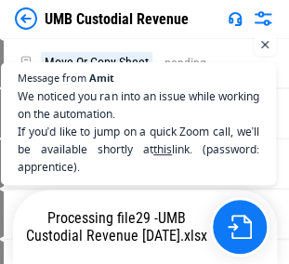
scroll to position [290, 0]
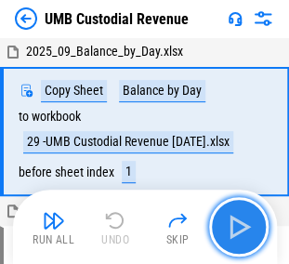
click at [248, 221] on img "button" at bounding box center [239, 227] width 30 height 30
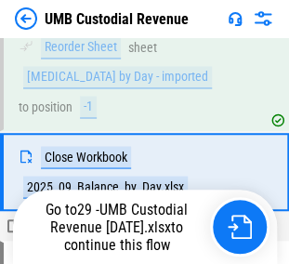
scroll to position [319, 0]
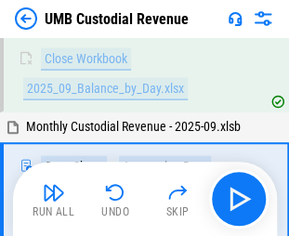
scroll to position [466, 0]
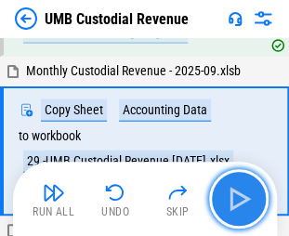
click at [238, 199] on img "button" at bounding box center [239, 199] width 30 height 30
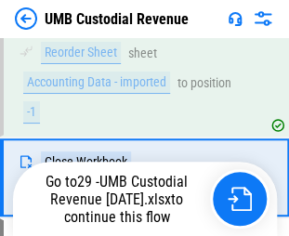
scroll to position [815, 0]
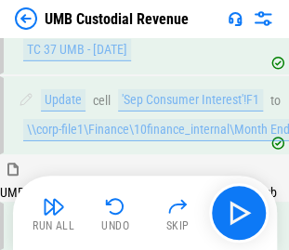
scroll to position [4233, 0]
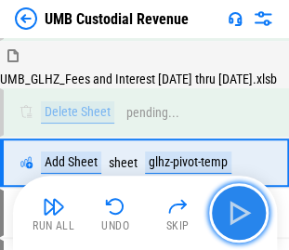
click at [232, 213] on img "button" at bounding box center [239, 213] width 30 height 30
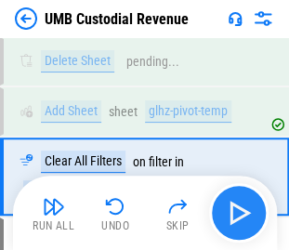
scroll to position [4298, 0]
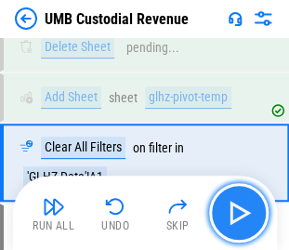
click at [232, 213] on img "button" at bounding box center [239, 213] width 30 height 30
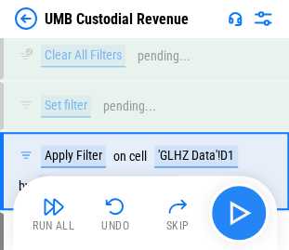
scroll to position [4527, 0]
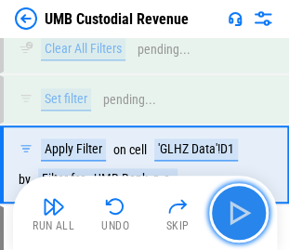
click at [232, 213] on img "button" at bounding box center [239, 213] width 30 height 30
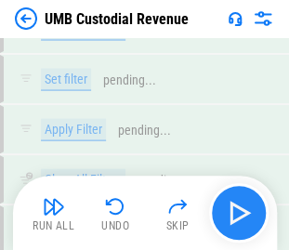
scroll to position [4855, 0]
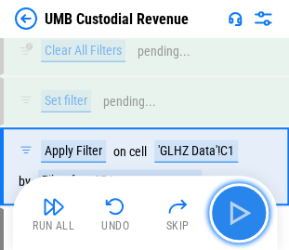
click at [232, 213] on img "button" at bounding box center [239, 213] width 30 height 30
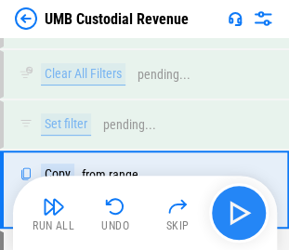
scroll to position [5183, 0]
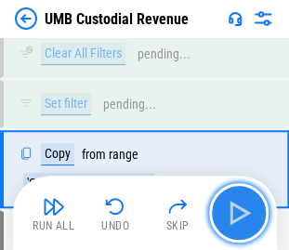
click at [238, 215] on img "button" at bounding box center [239, 213] width 30 height 30
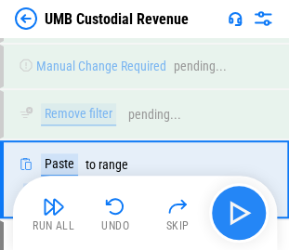
scroll to position [5359, 0]
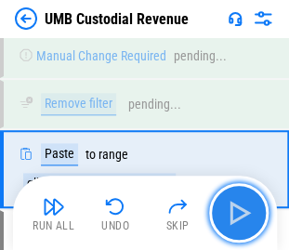
click at [238, 215] on img "button" at bounding box center [239, 213] width 30 height 30
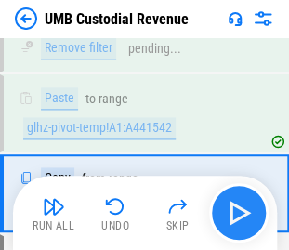
scroll to position [5437, 0]
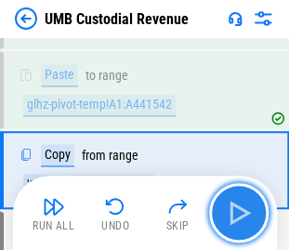
click at [238, 215] on img "button" at bounding box center [239, 213] width 30 height 30
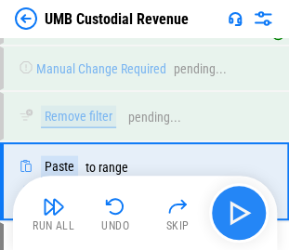
scroll to position [5612, 0]
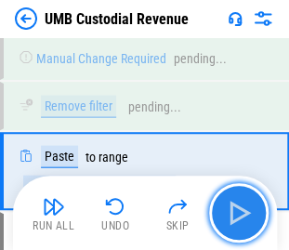
click at [238, 215] on img "button" at bounding box center [239, 213] width 30 height 30
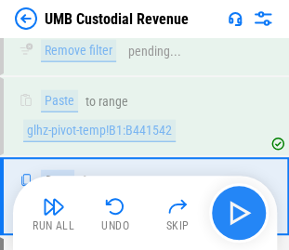
scroll to position [5691, 0]
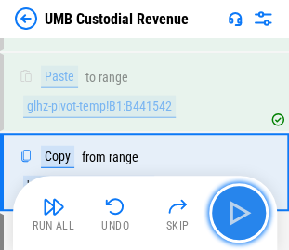
click at [238, 215] on img "button" at bounding box center [239, 213] width 30 height 30
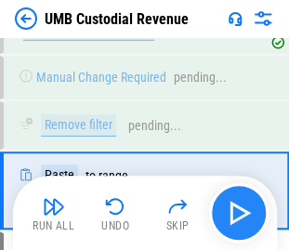
scroll to position [5866, 0]
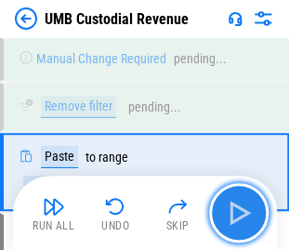
click at [238, 215] on img "button" at bounding box center [239, 213] width 30 height 30
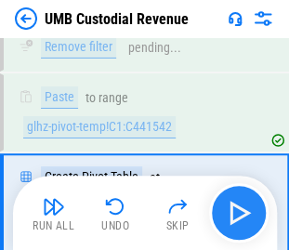
scroll to position [5960, 0]
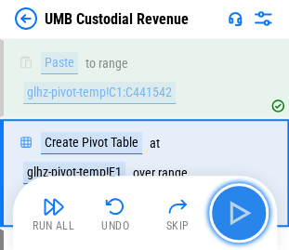
click at [238, 215] on img "button" at bounding box center [239, 213] width 30 height 30
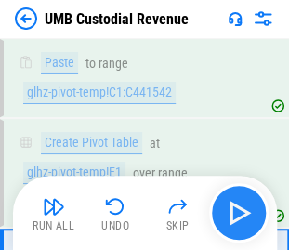
scroll to position [6054, 0]
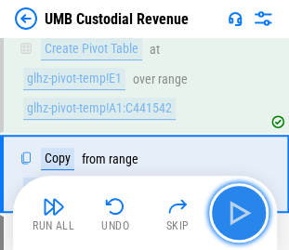
click at [238, 215] on img "button" at bounding box center [239, 213] width 30 height 30
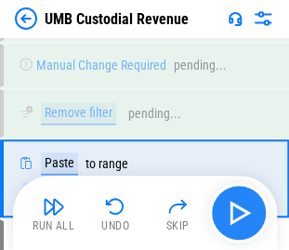
scroll to position [6229, 0]
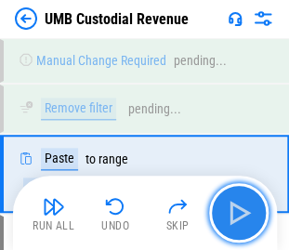
click at [238, 215] on img "button" at bounding box center [239, 213] width 30 height 30
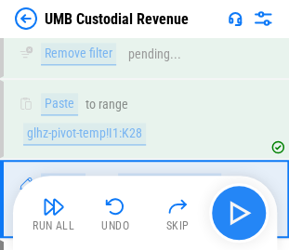
scroll to position [6308, 0]
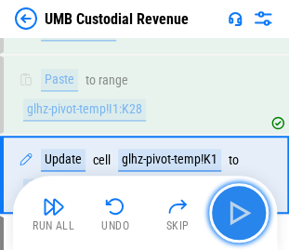
click at [238, 215] on img "button" at bounding box center [239, 213] width 30 height 30
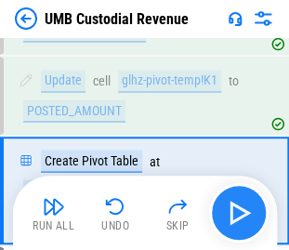
scroll to position [6402, 0]
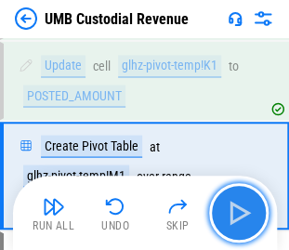
click at [238, 215] on img "button" at bounding box center [239, 213] width 30 height 30
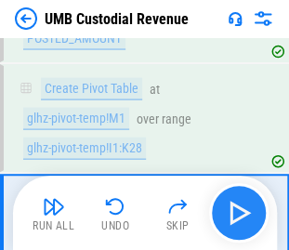
scroll to position [6496, 0]
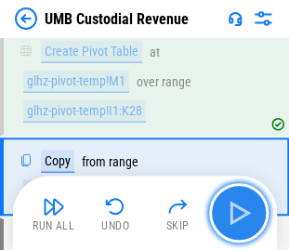
click at [238, 215] on img "button" at bounding box center [239, 213] width 30 height 30
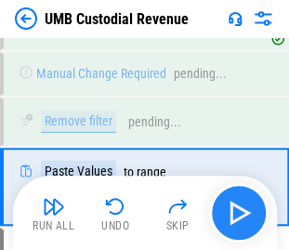
scroll to position [6671, 0]
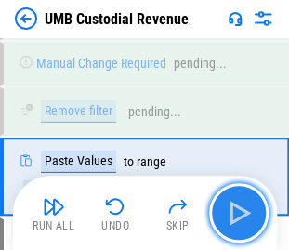
click at [238, 215] on img "button" at bounding box center [239, 213] width 30 height 30
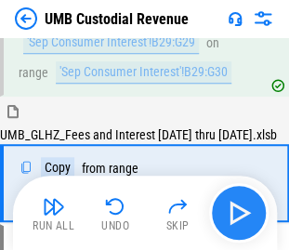
scroll to position [7062, 0]
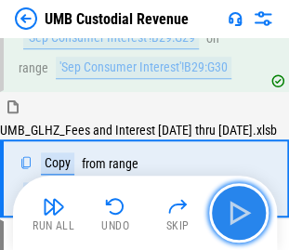
click at [236, 214] on img "button" at bounding box center [239, 213] width 30 height 30
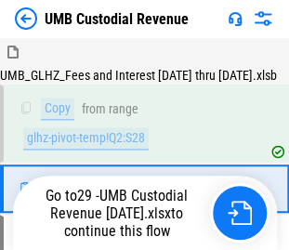
scroll to position [7141, 0]
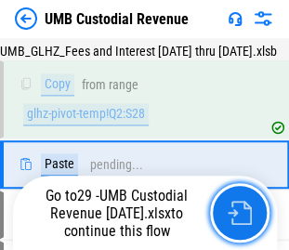
click at [236, 214] on img "button" at bounding box center [239, 213] width 24 height 24
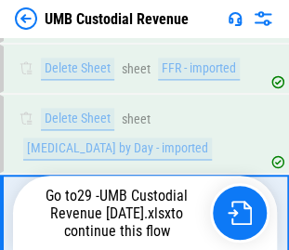
scroll to position [10661, 0]
